Goal: Entertainment & Leisure: Consume media (video, audio)

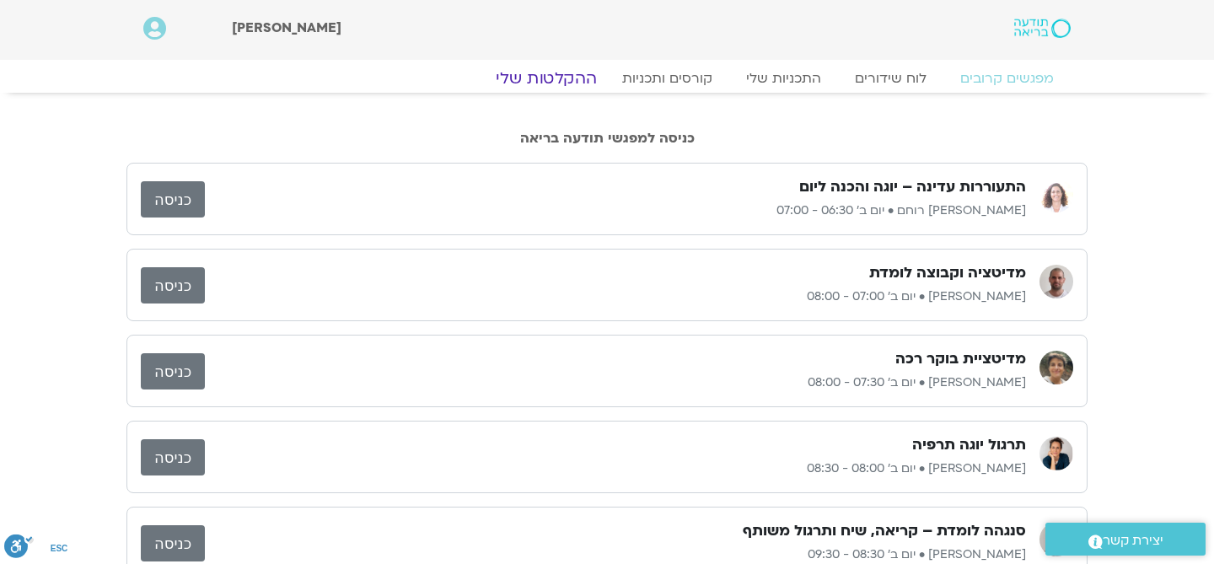
click at [583, 79] on link "ההקלטות שלי" at bounding box center [546, 78] width 142 height 20
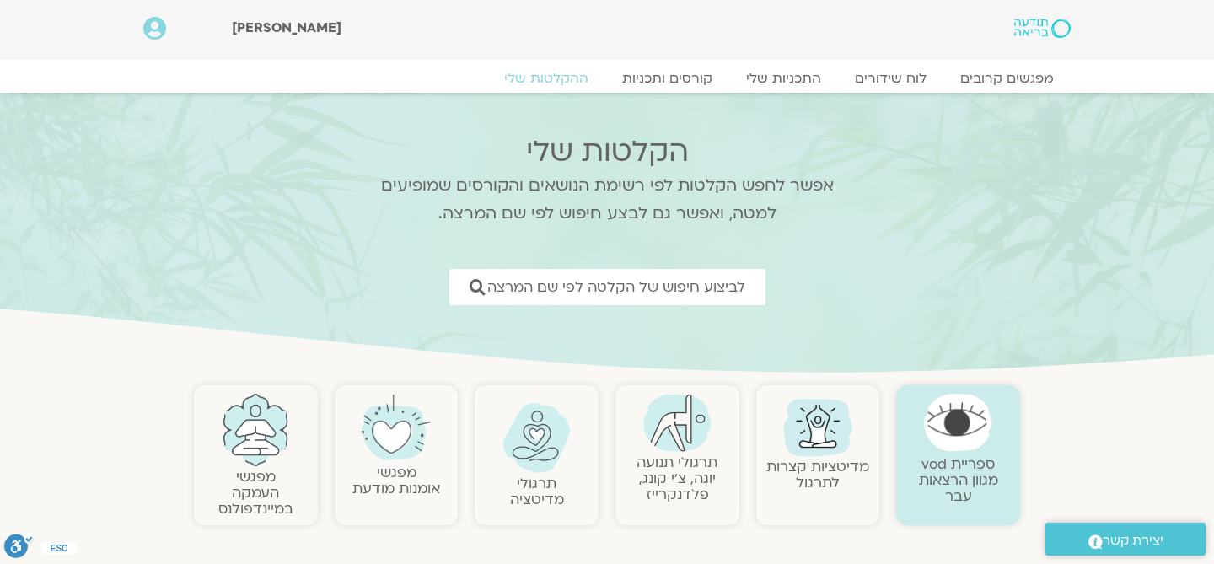
click at [808, 457] on link "מדיטציות קצרות לתרגול" at bounding box center [817, 474] width 103 height 35
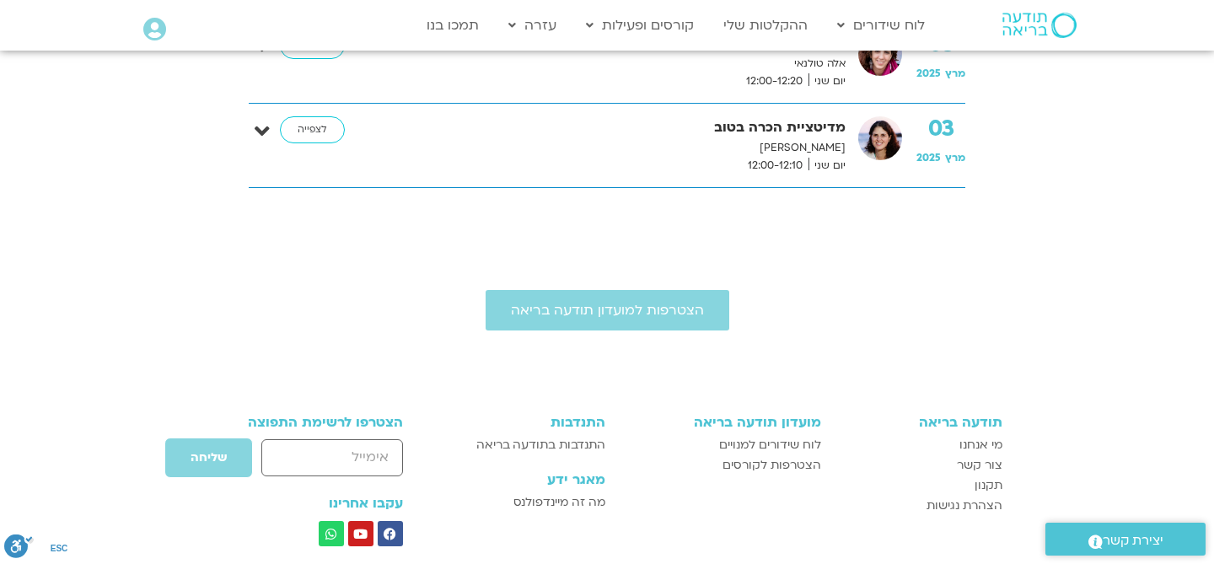
scroll to position [1236, 0]
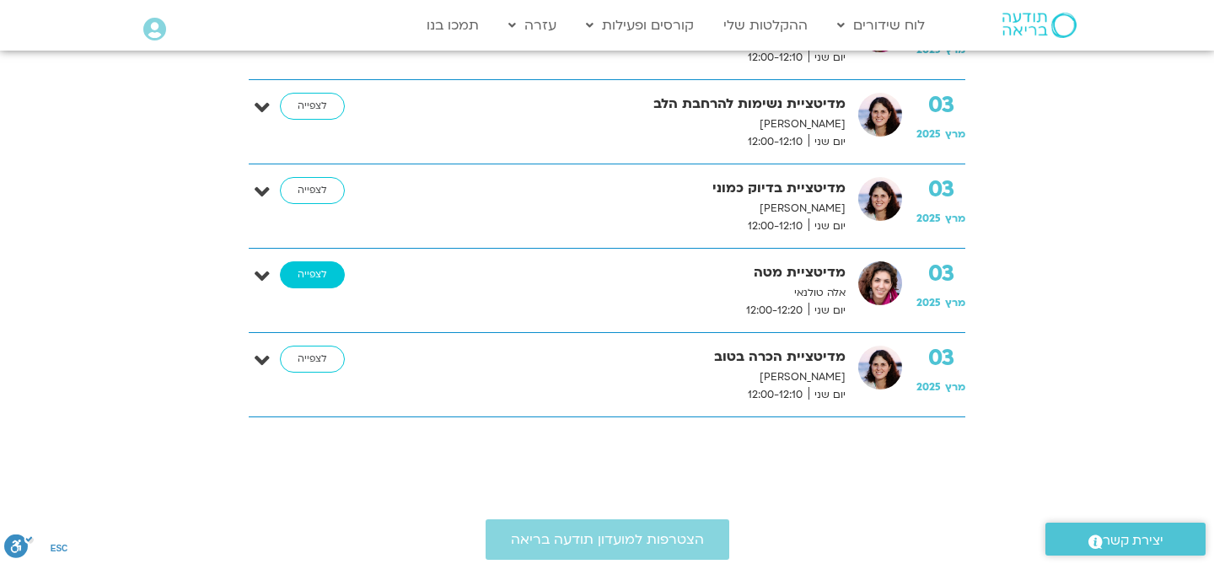
click at [316, 278] on link "לצפייה" at bounding box center [312, 274] width 65 height 27
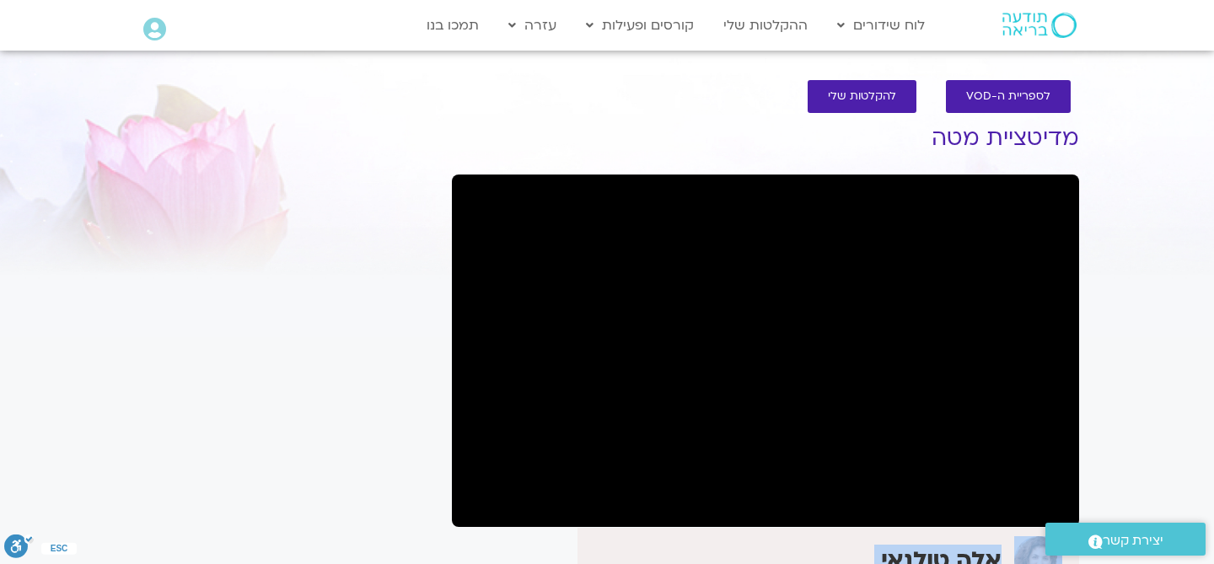
drag, startPoint x: 437, startPoint y: 394, endPoint x: 453, endPoint y: 292, distance: 103.9
click at [448, 291] on div "לספריית ה-VOD להקלטות שלי מדיטציית מטה אלה [PERSON_NAME] בכירה למיינדפולנס וחמל…" at bounding box center [606, 494] width 961 height 862
